Goal: Task Accomplishment & Management: Manage account settings

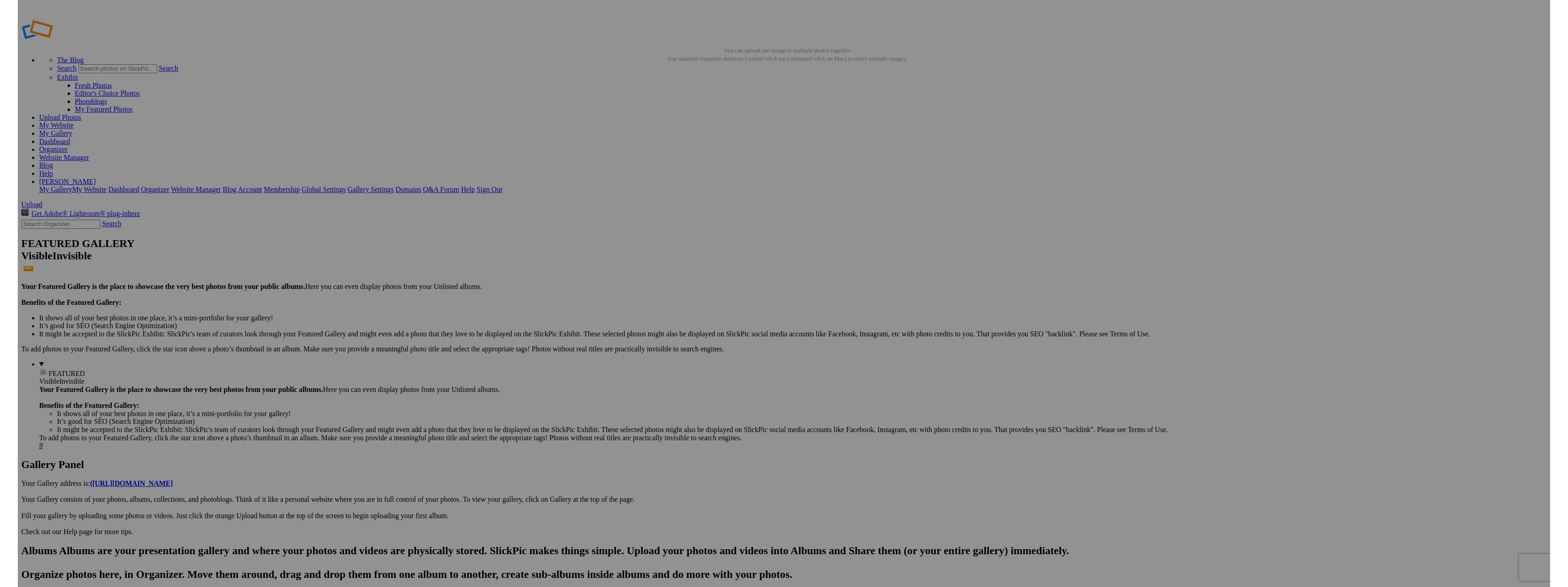
scroll to position [1, 0]
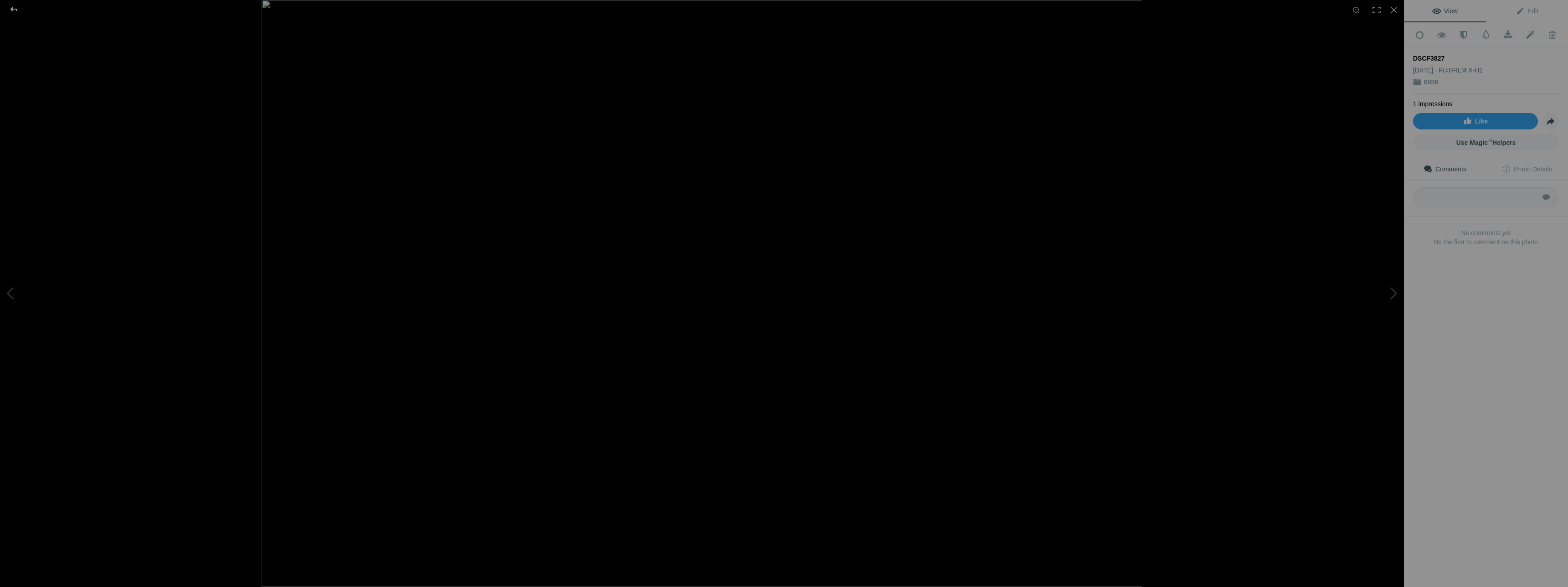
click at [15, 9] on div at bounding box center [13, 9] width 33 height 18
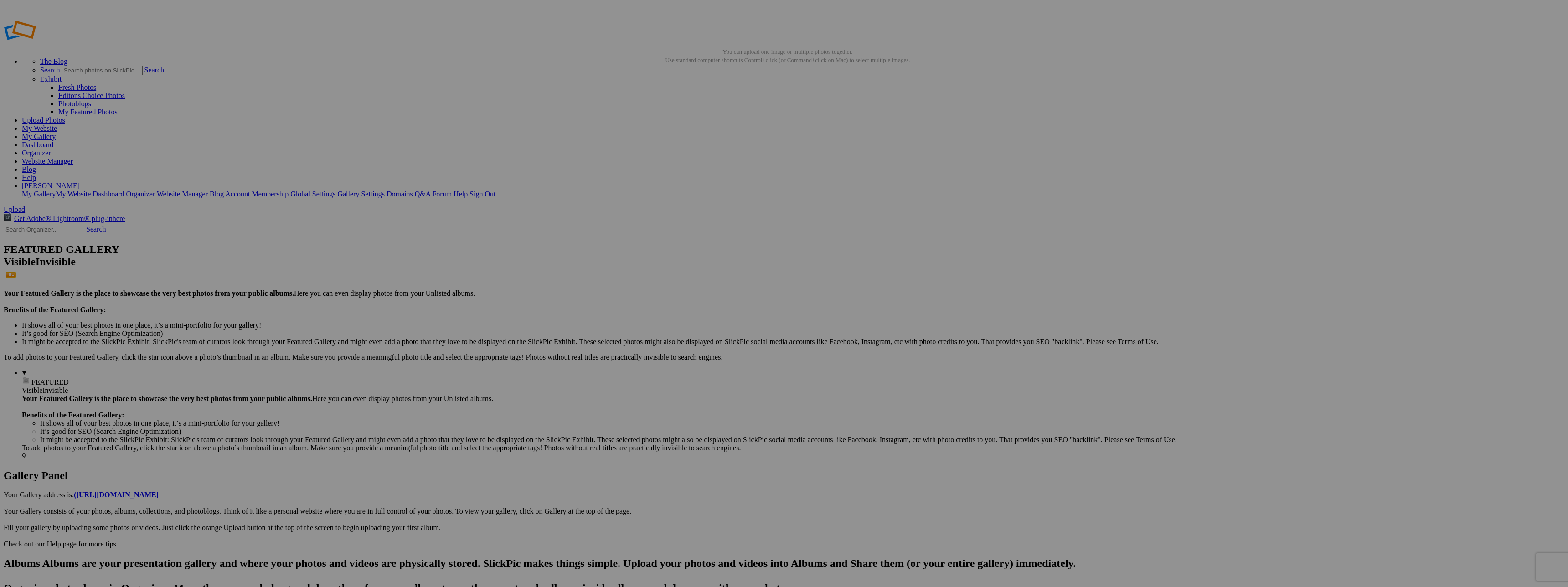
drag, startPoint x: 955, startPoint y: 110, endPoint x: 978, endPoint y: 112, distance: 23.1
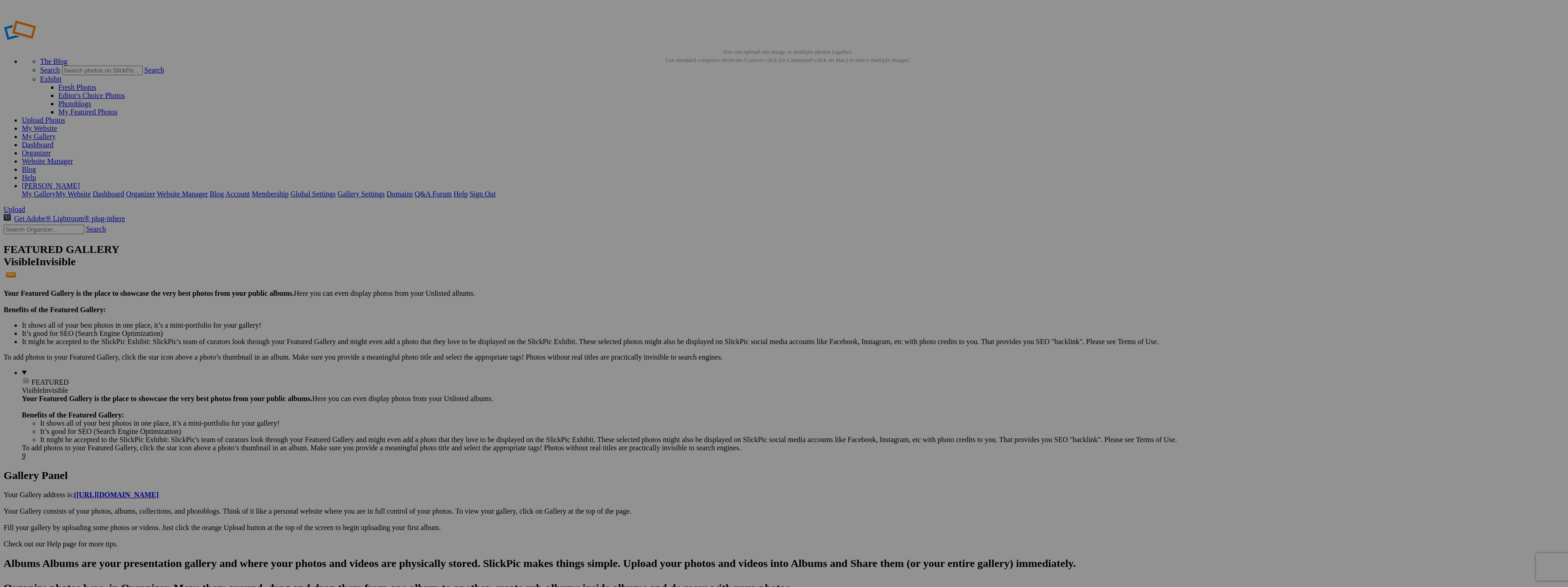
click at [723, 357] on span "Yes" at bounding box center [719, 354] width 11 height 8
drag, startPoint x: 866, startPoint y: 354, endPoint x: 858, endPoint y: 348, distance: 10.0
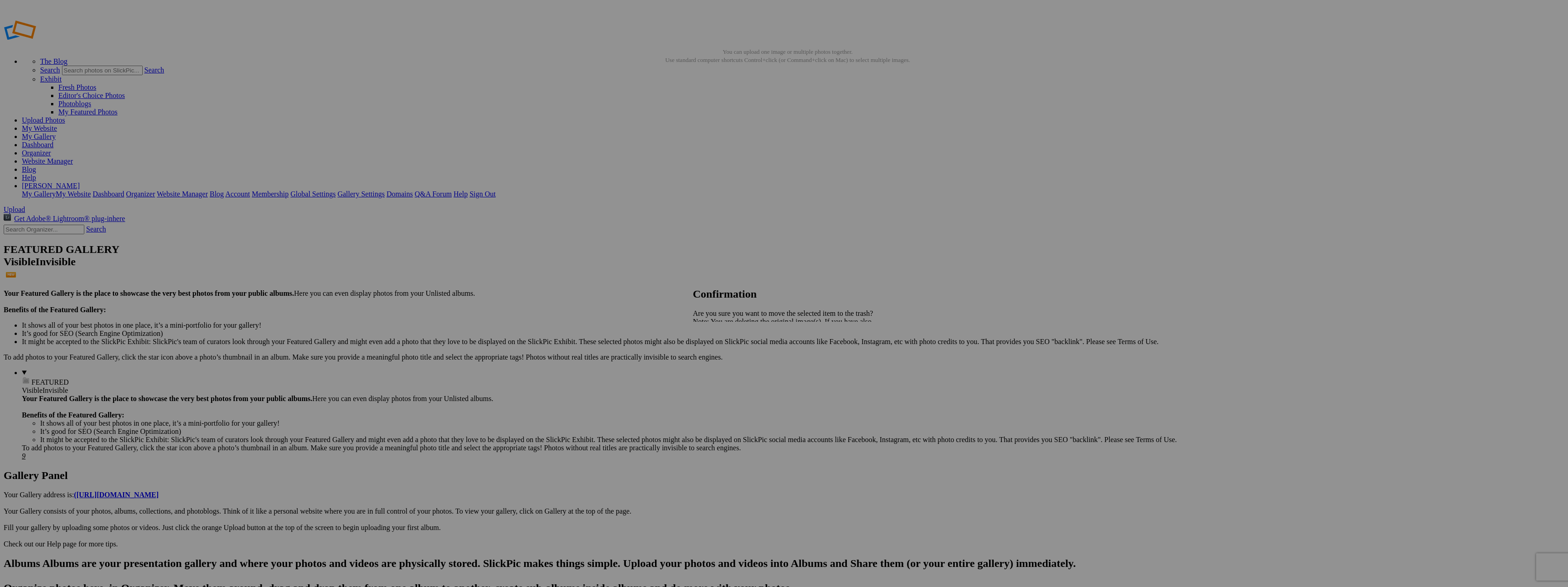
click at [723, 354] on span "Yes" at bounding box center [719, 354] width 11 height 8
click at [723, 356] on span "Yes" at bounding box center [719, 354] width 11 height 8
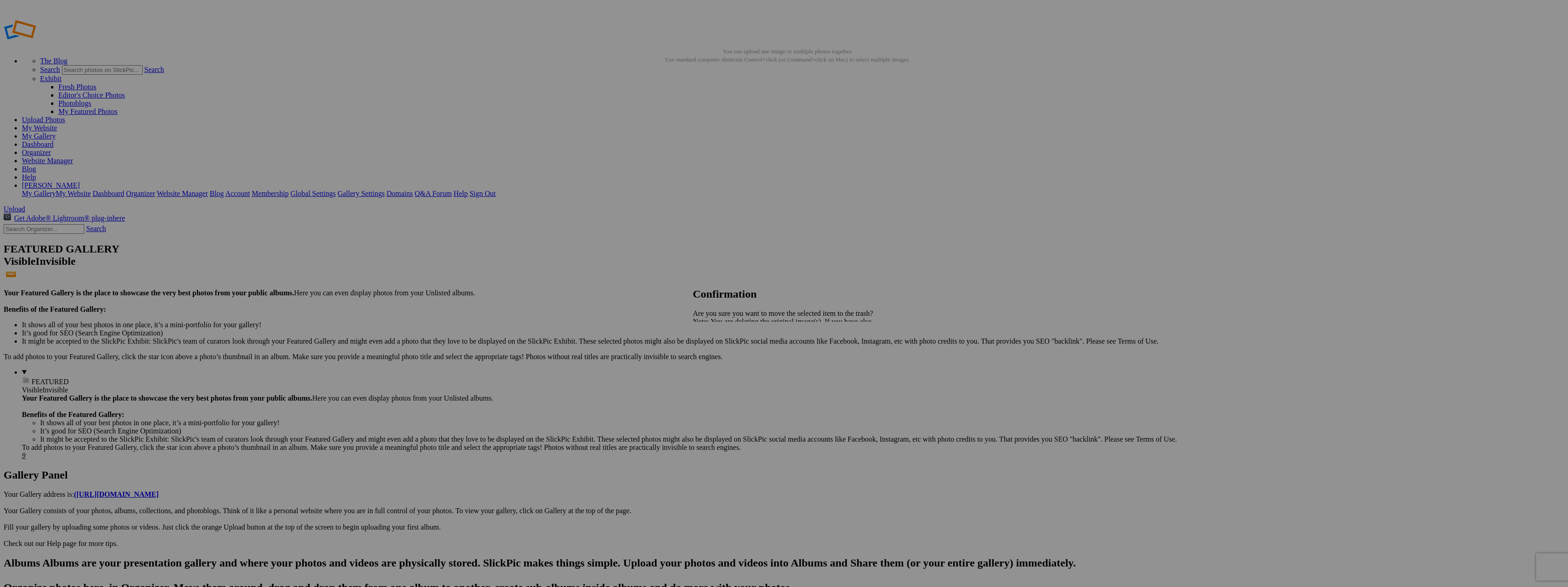
click at [723, 357] on span "Yes" at bounding box center [719, 354] width 11 height 8
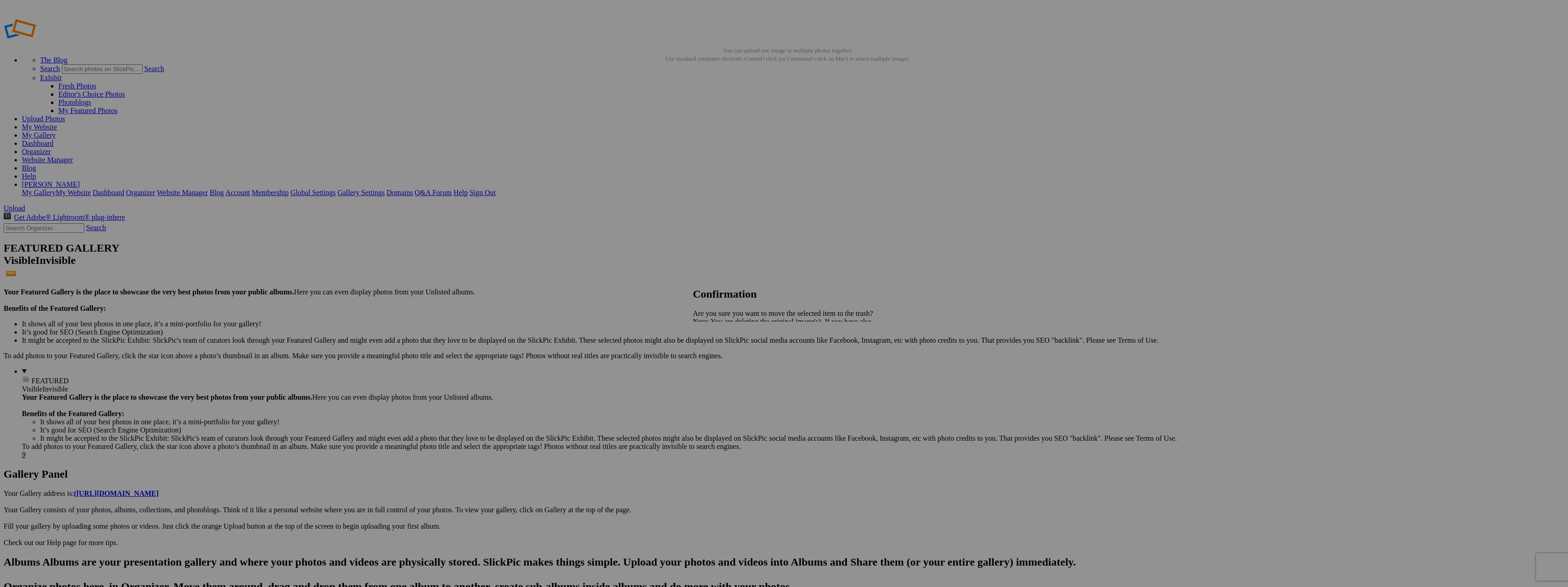
click at [723, 354] on link "Yes" at bounding box center [719, 354] width 11 height 8
click at [723, 354] on link "Yes" at bounding box center [719, 354] width 11 height 8
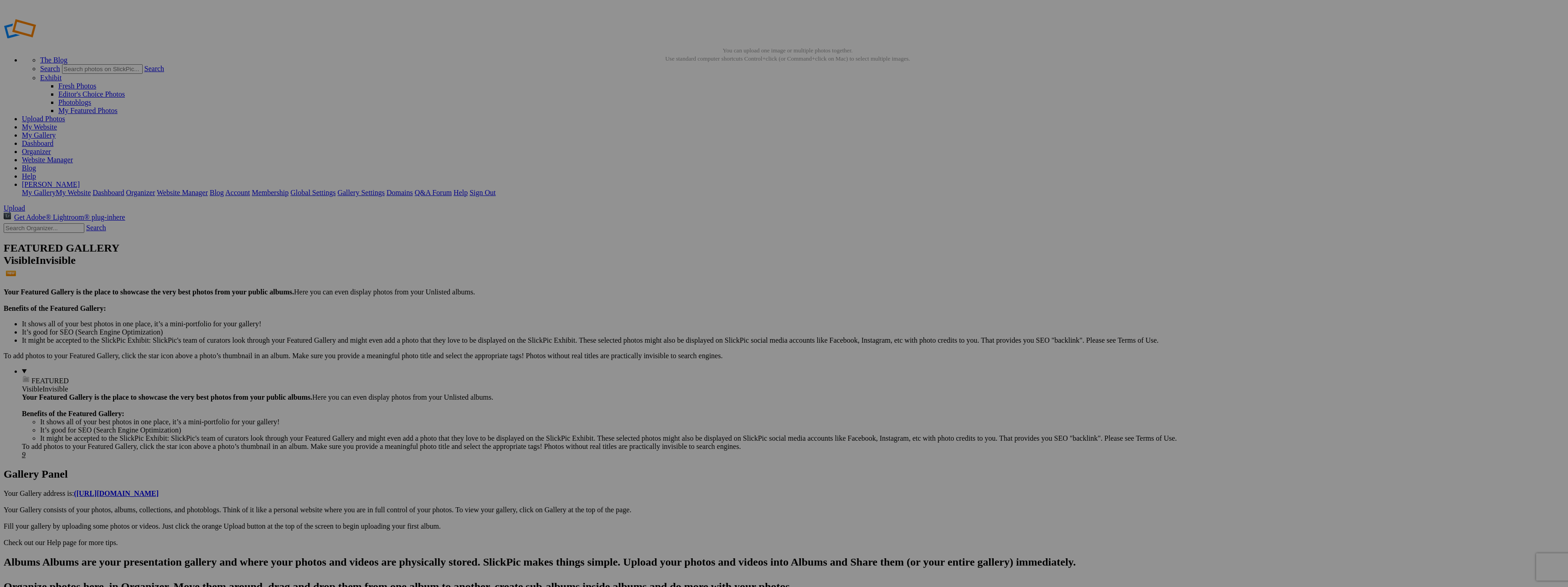
click at [723, 356] on link "Yes" at bounding box center [719, 354] width 11 height 8
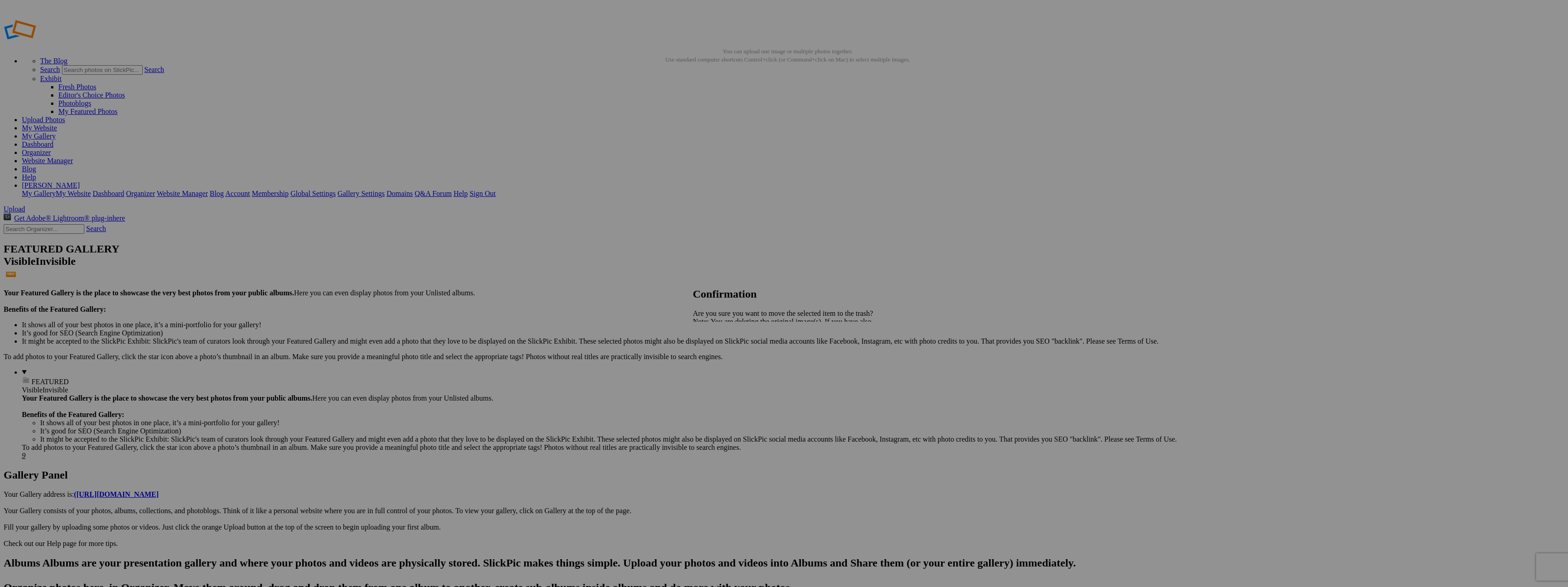
click at [723, 352] on span "Yes" at bounding box center [719, 354] width 11 height 8
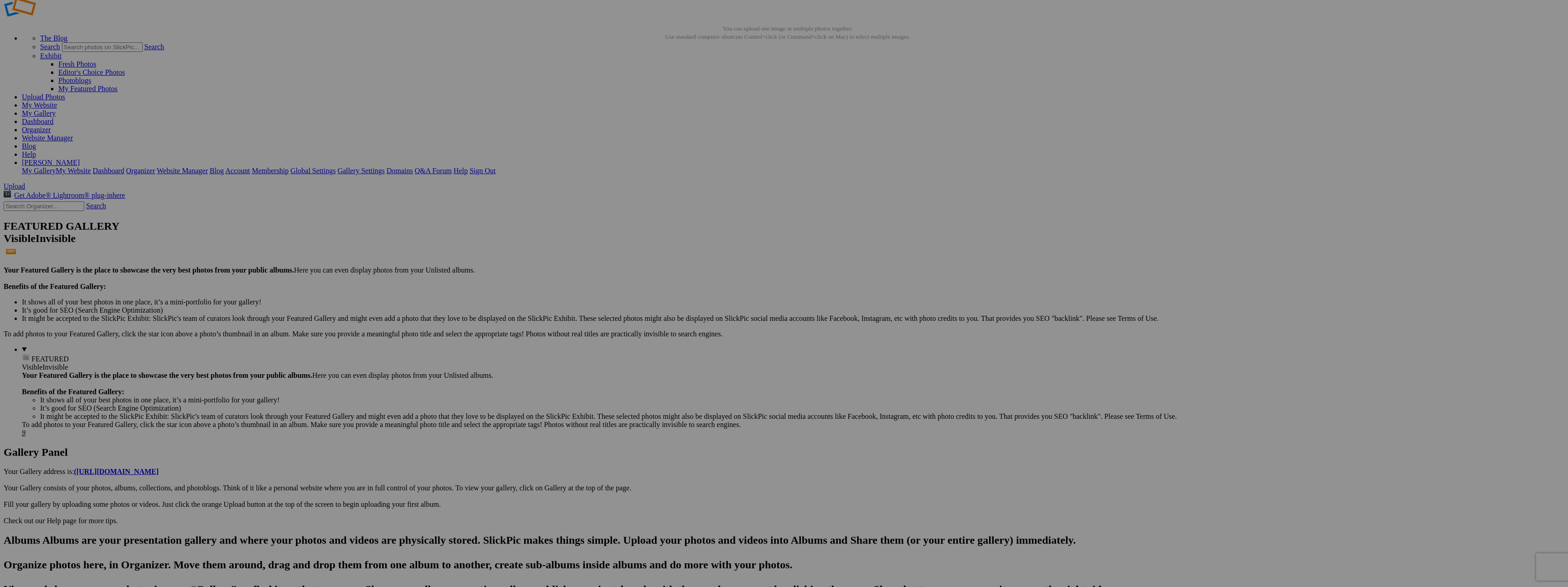
scroll to position [22, 0]
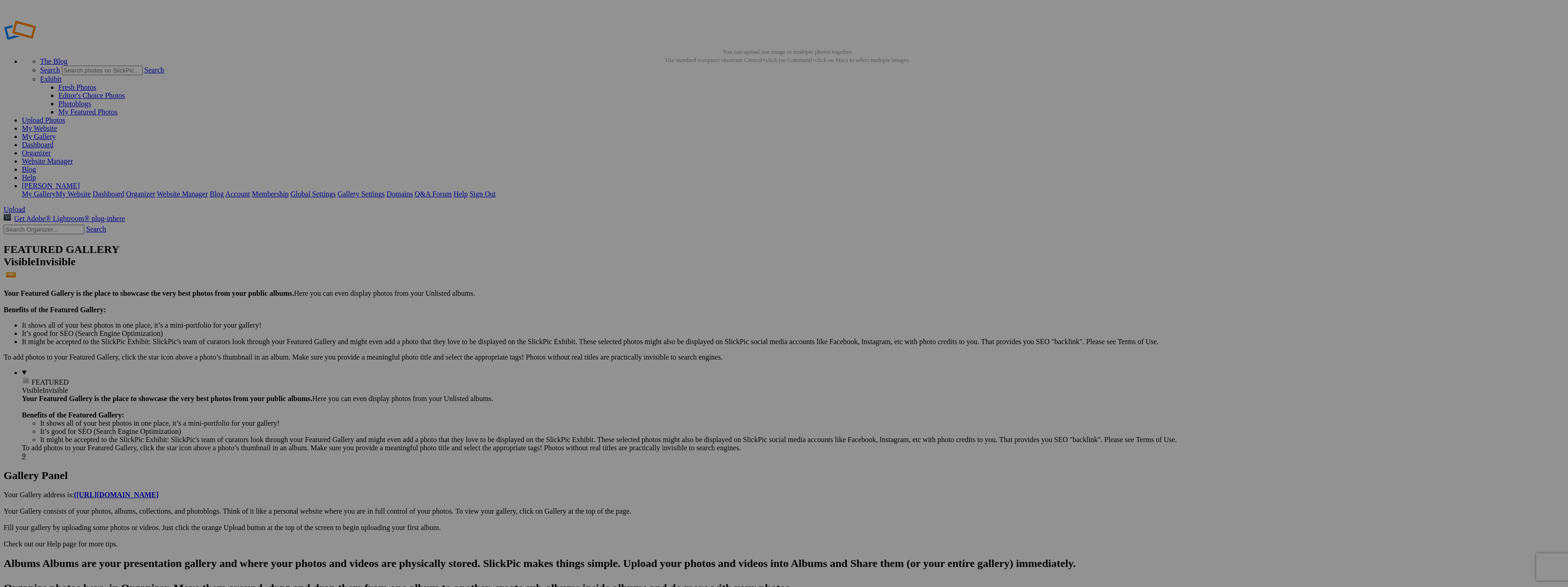
drag, startPoint x: 1104, startPoint y: 251, endPoint x: 250, endPoint y: 135, distance: 861.8
drag, startPoint x: 310, startPoint y: 273, endPoint x: 305, endPoint y: 270, distance: 5.8
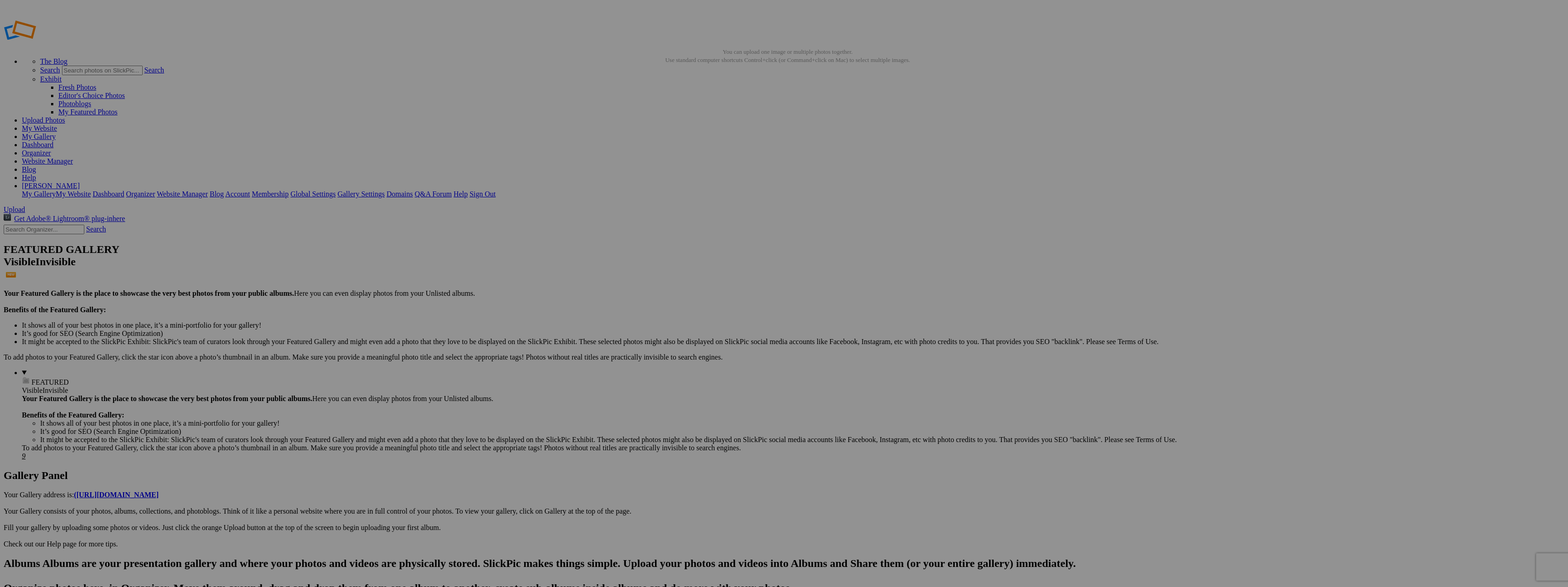
click at [723, 358] on span "Yes" at bounding box center [719, 362] width 11 height 8
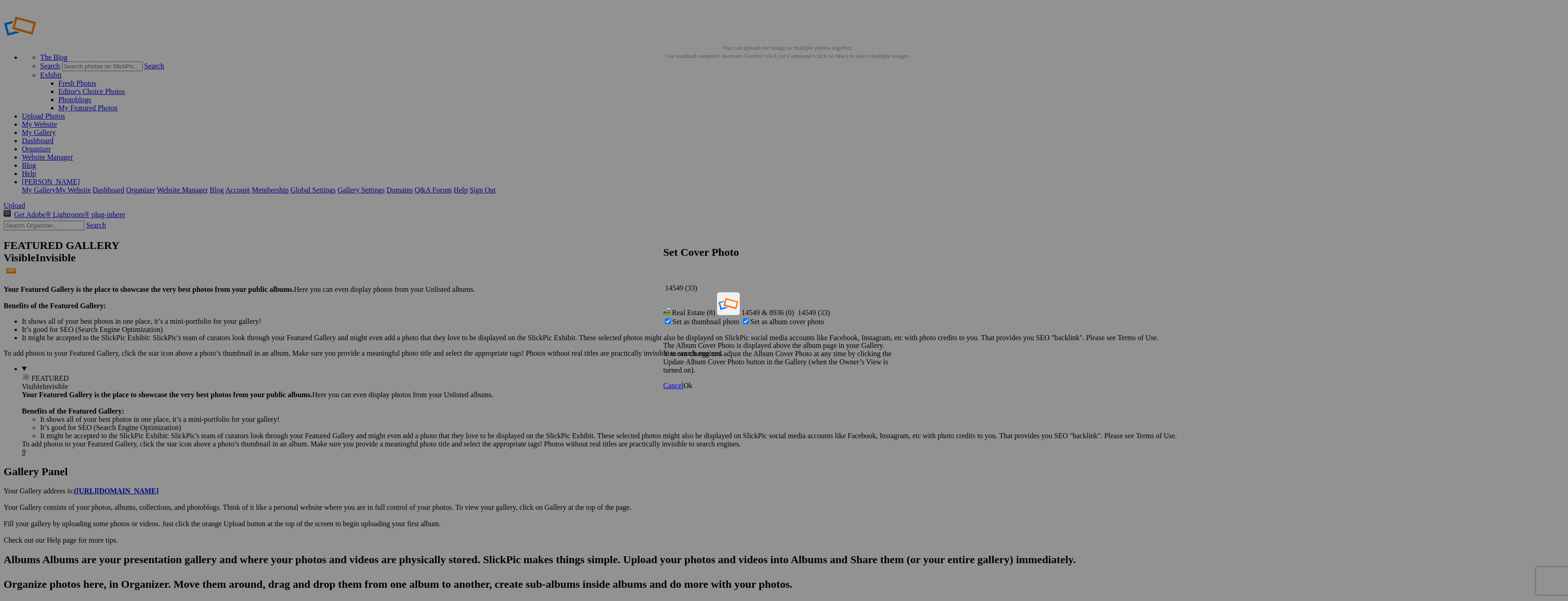
click at [692, 381] on span "Ok" at bounding box center [688, 385] width 9 height 8
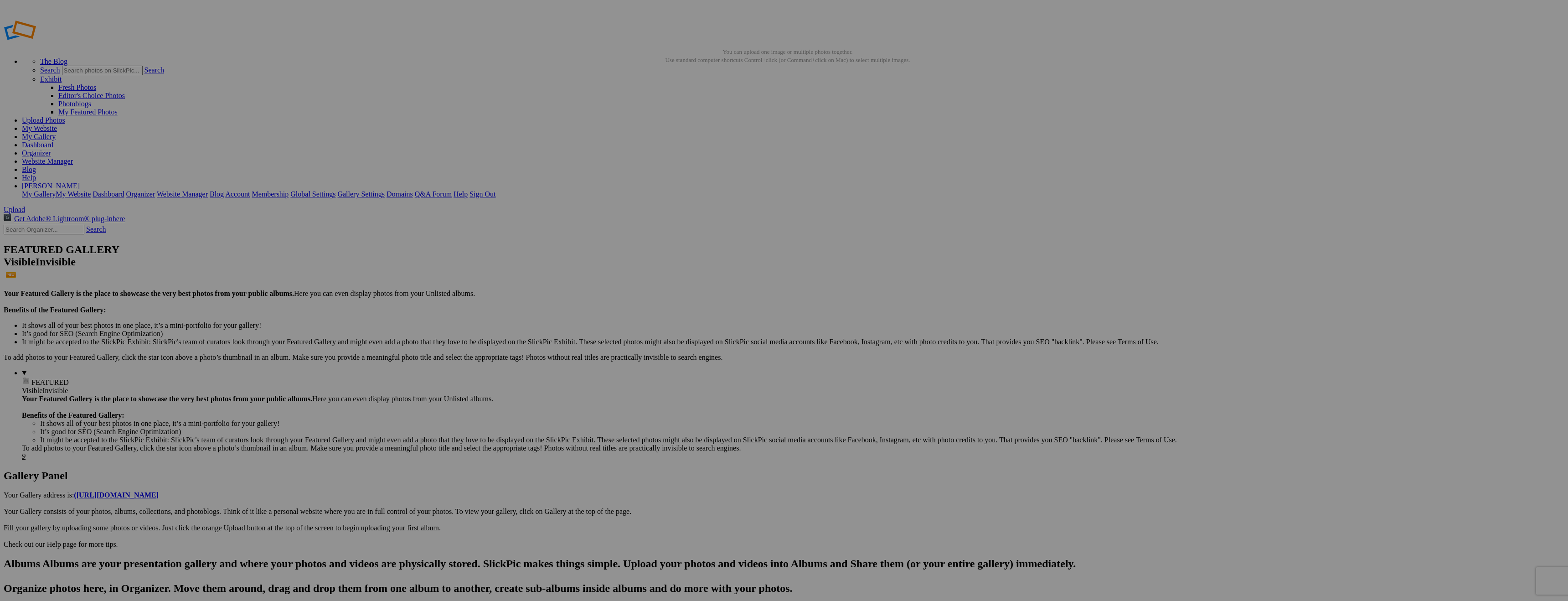
click at [692, 381] on link "Ok" at bounding box center [688, 385] width 9 height 8
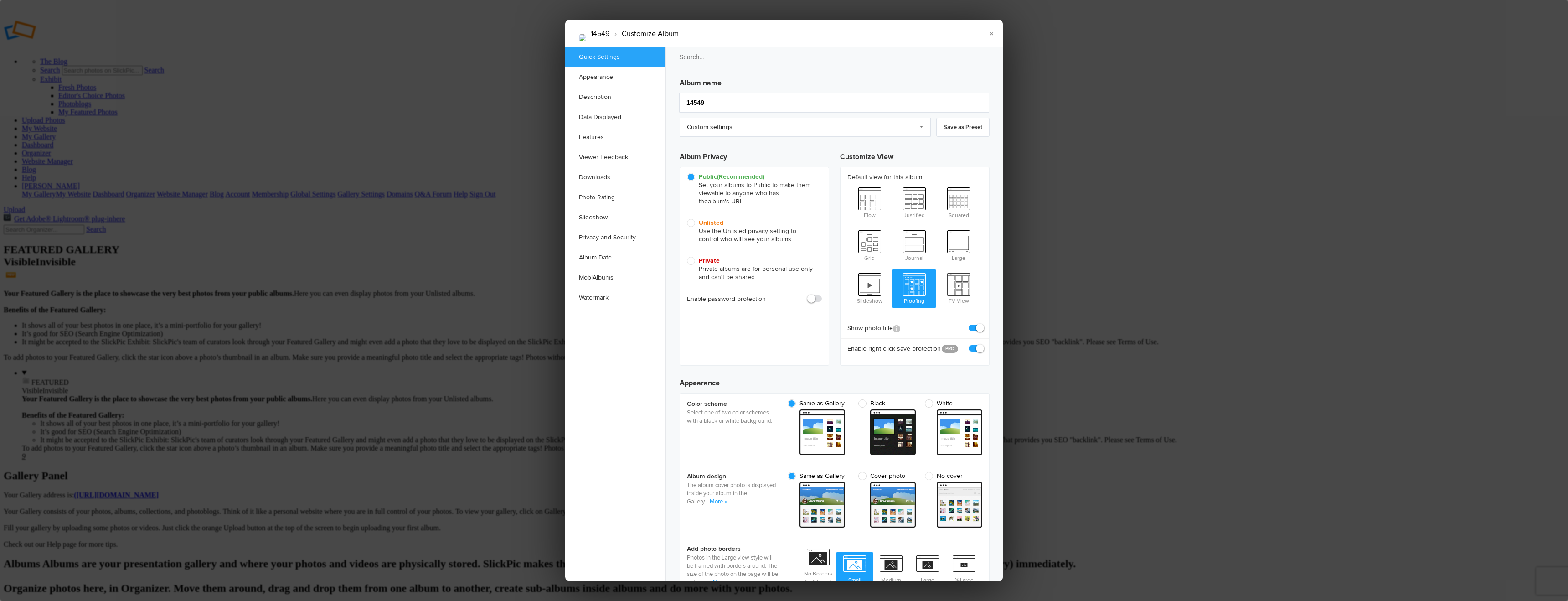
scroll to position [0, 0]
drag, startPoint x: 436, startPoint y: 428, endPoint x: 428, endPoint y: 428, distance: 8.0
click at [435, 428] on div at bounding box center [784, 300] width 1568 height 601
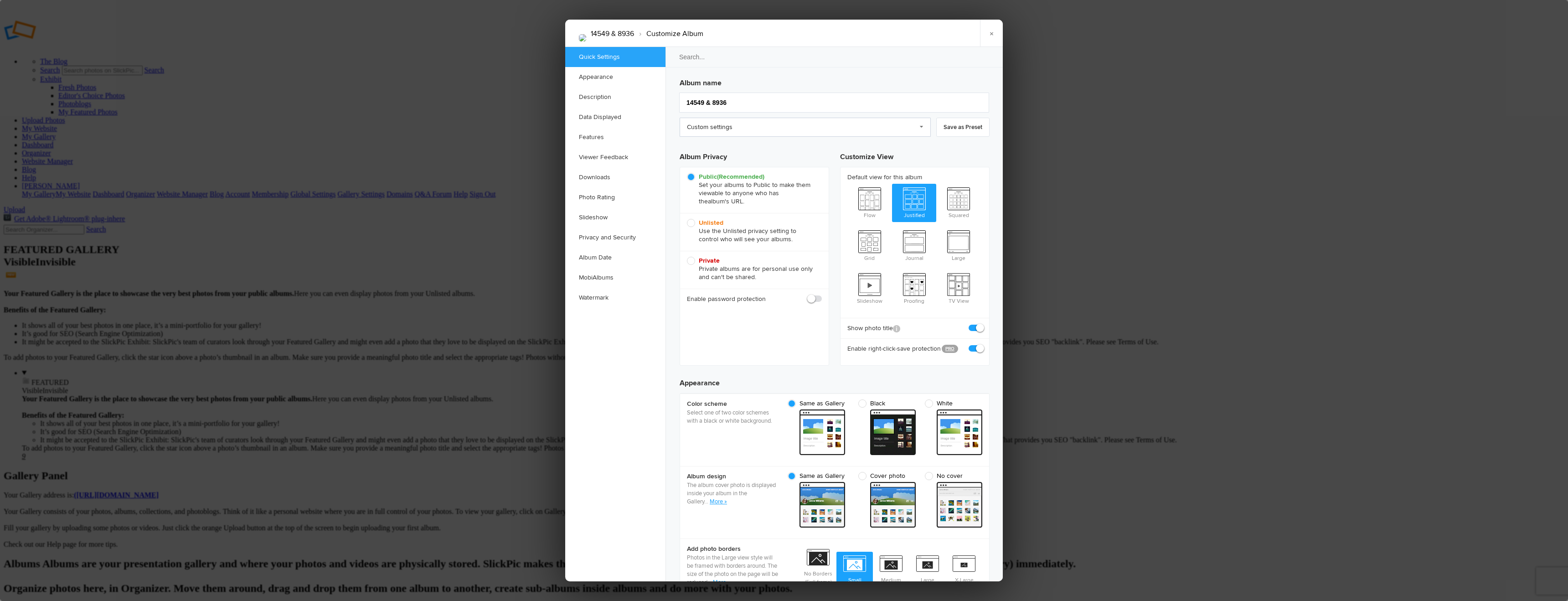
click at [755, 130] on link "Custom settings" at bounding box center [805, 127] width 251 height 19
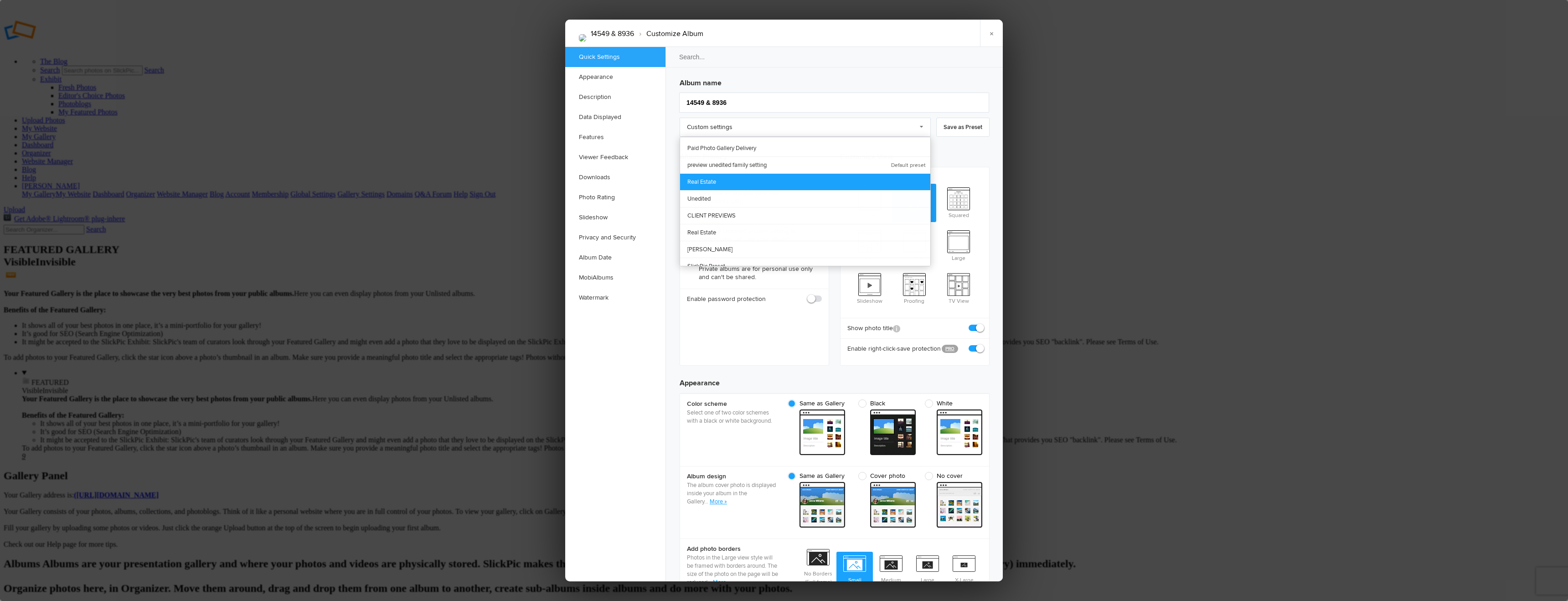
click at [712, 182] on link "Real Estate" at bounding box center [805, 182] width 250 height 17
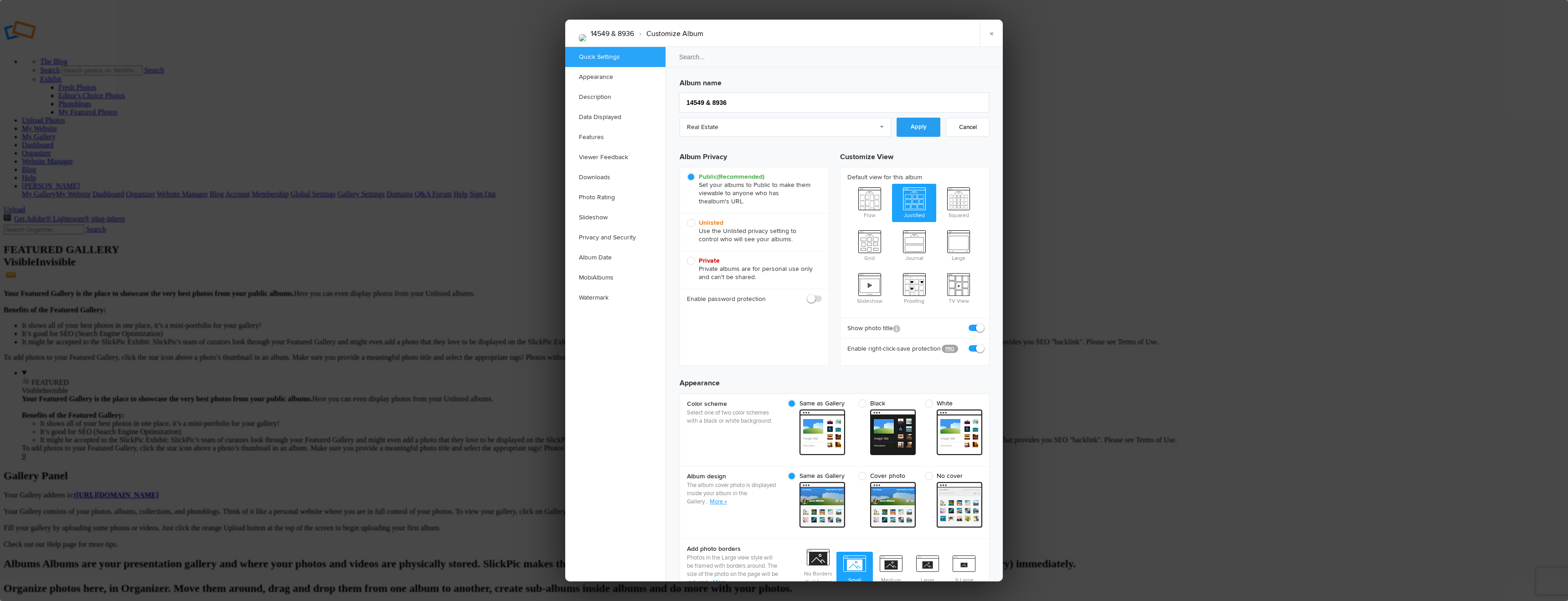
click at [917, 123] on link "Apply" at bounding box center [918, 127] width 44 height 19
type input "14549 & 8936"
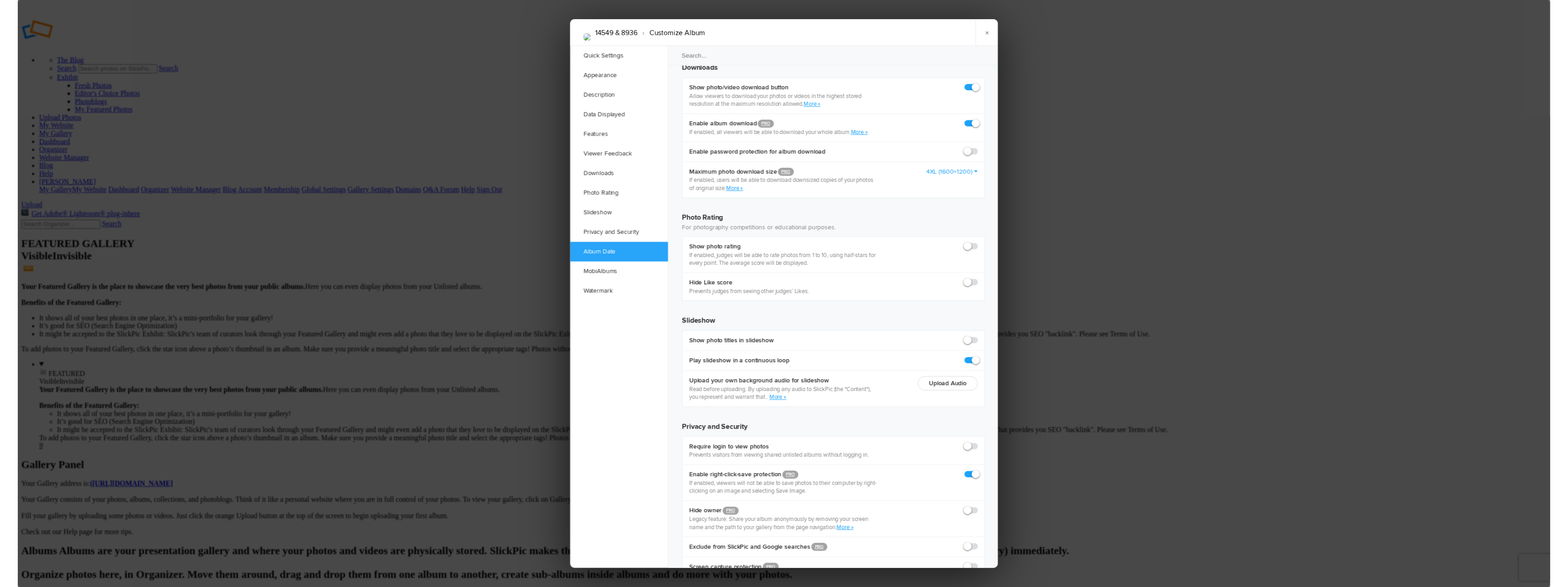
scroll to position [1859, 0]
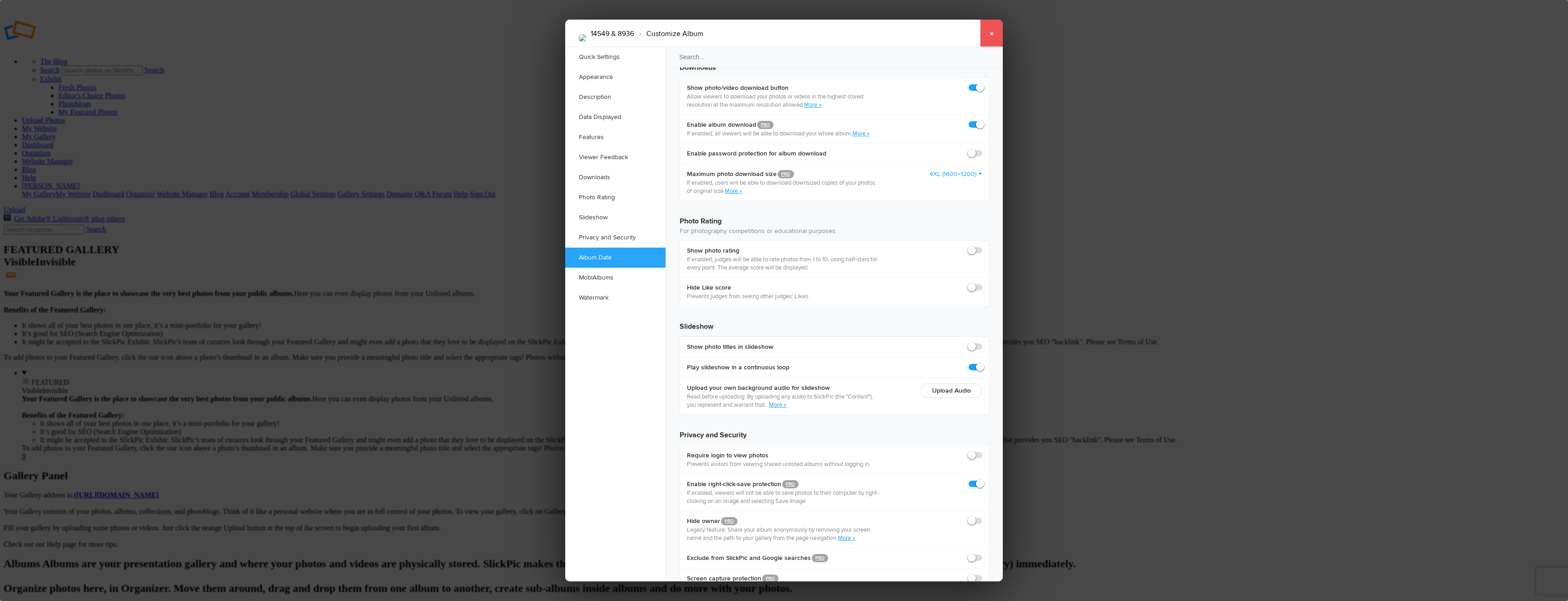
click at [998, 34] on link "×" at bounding box center [991, 33] width 23 height 28
